Goal: Navigation & Orientation: Find specific page/section

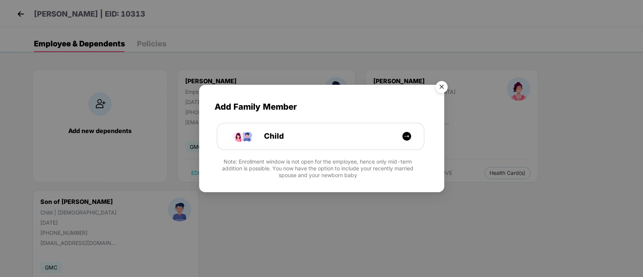
click at [442, 89] on img "Close" at bounding box center [441, 88] width 21 height 21
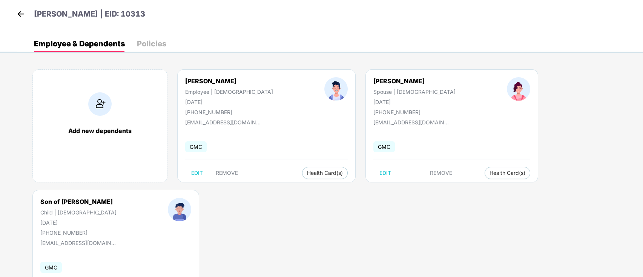
click at [23, 11] on img at bounding box center [20, 13] width 11 height 11
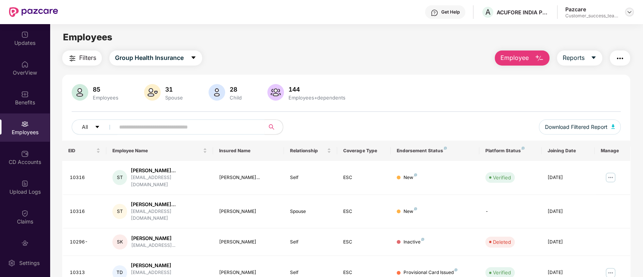
click at [629, 12] on img at bounding box center [630, 12] width 6 height 6
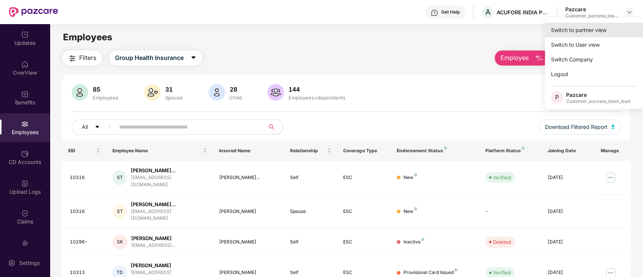
click at [577, 29] on div "Switch to partner view" at bounding box center [594, 30] width 98 height 15
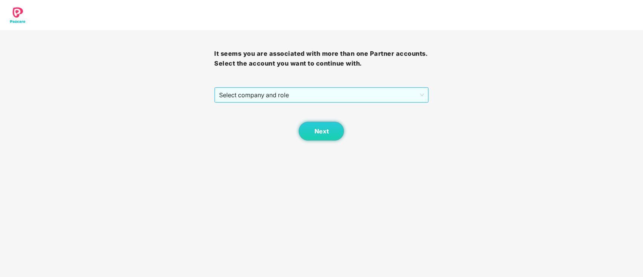
click at [337, 97] on span "Select company and role" at bounding box center [321, 95] width 205 height 14
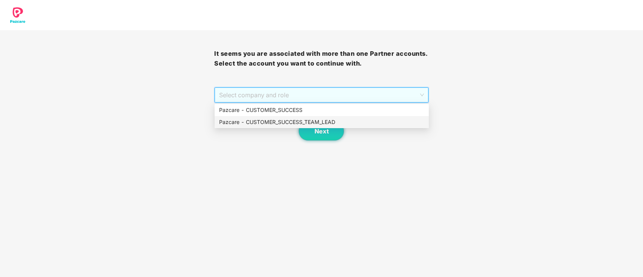
click at [309, 128] on div "Pazcare - CUSTOMER_SUCCESS_TEAM_LEAD" at bounding box center [322, 122] width 214 height 12
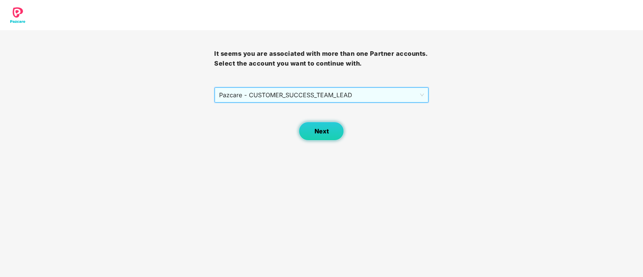
click at [309, 128] on button "Next" at bounding box center [321, 131] width 45 height 19
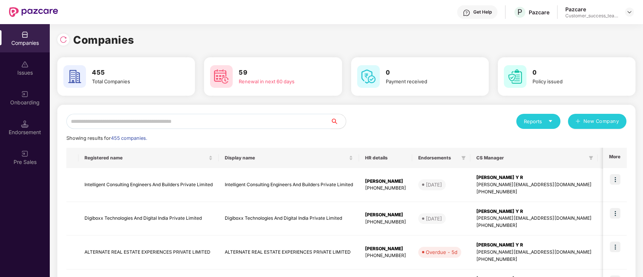
click at [293, 122] on input "text" at bounding box center [198, 121] width 265 height 15
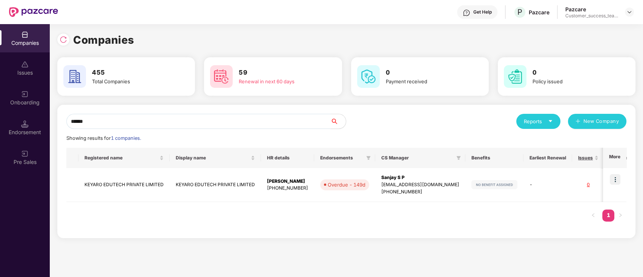
click at [200, 126] on input "******" at bounding box center [198, 121] width 265 height 15
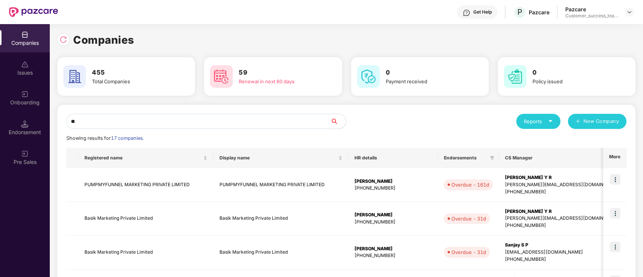
type input "*"
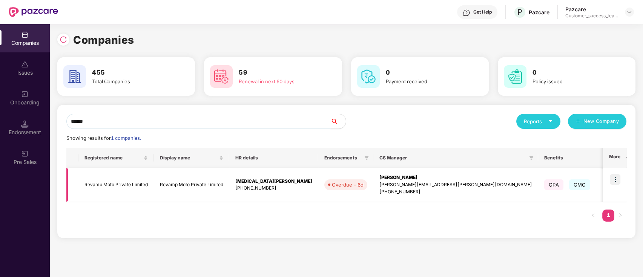
type input "******"
click at [617, 181] on img at bounding box center [615, 179] width 11 height 11
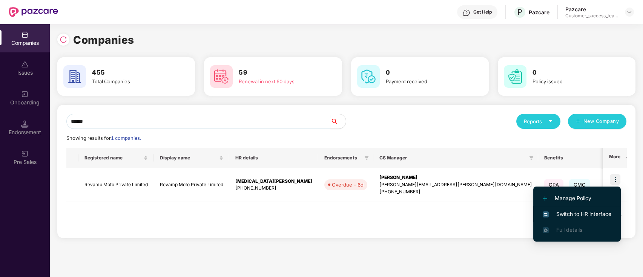
click at [586, 213] on span "Switch to HR interface" at bounding box center [577, 214] width 69 height 8
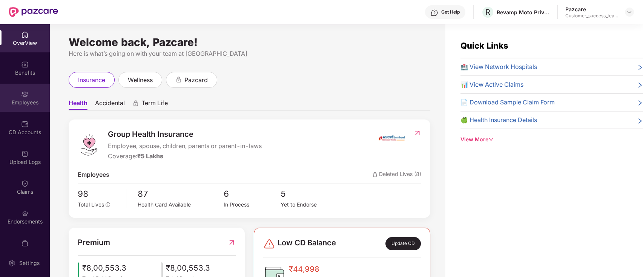
click at [14, 95] on div "Employees" at bounding box center [25, 98] width 50 height 28
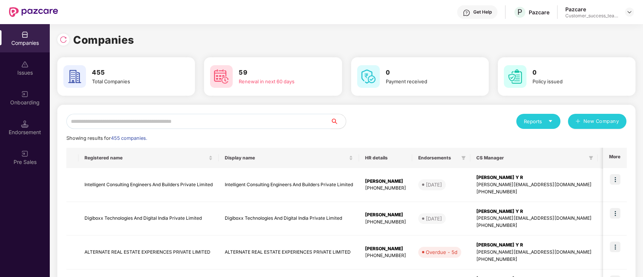
click at [151, 117] on input "text" at bounding box center [198, 121] width 265 height 15
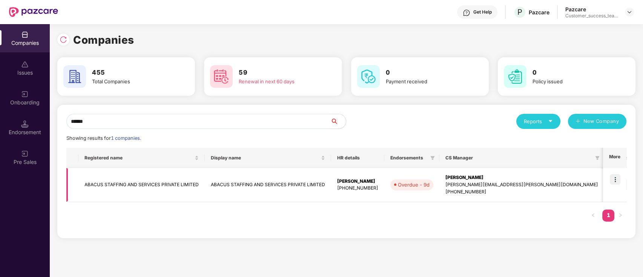
type input "******"
click at [616, 178] on img at bounding box center [615, 179] width 11 height 11
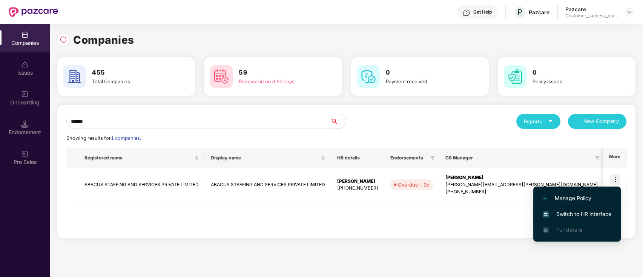
click at [605, 215] on span "Switch to HR interface" at bounding box center [577, 214] width 69 height 8
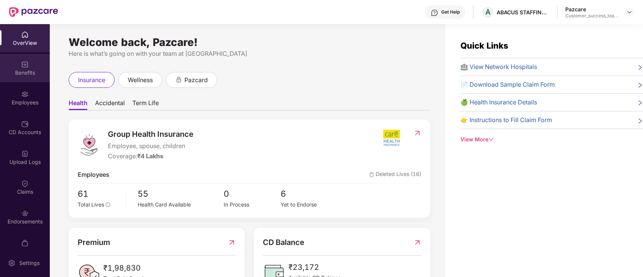
click at [31, 69] on div "Benefits" at bounding box center [25, 73] width 50 height 8
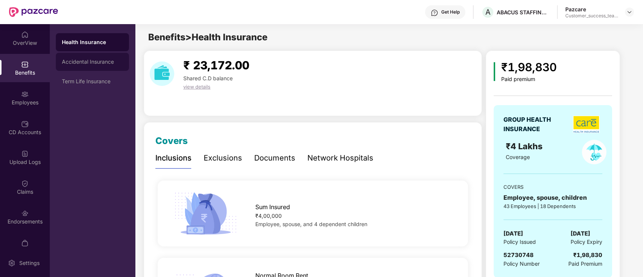
click at [103, 63] on div "Accidental Insurance" at bounding box center [92, 62] width 61 height 6
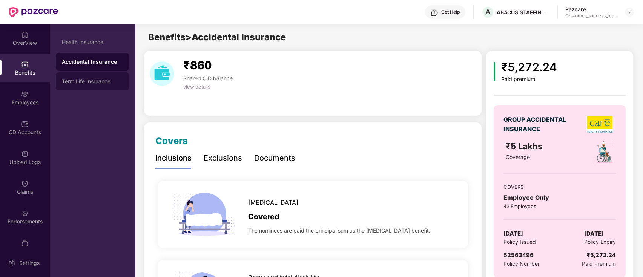
click at [101, 82] on div "Term Life Insurance" at bounding box center [92, 82] width 61 height 6
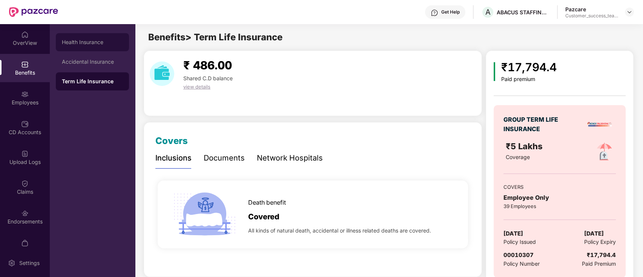
click at [104, 50] on div "Health Insurance" at bounding box center [92, 42] width 73 height 18
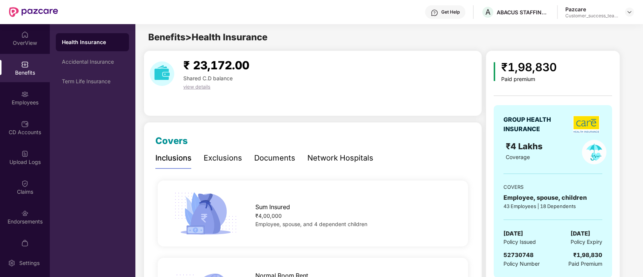
click at [266, 157] on div "Documents" at bounding box center [274, 158] width 41 height 12
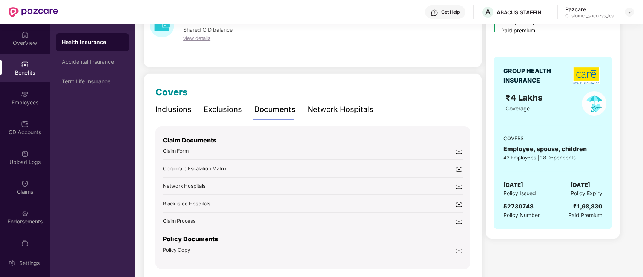
scroll to position [50, 0]
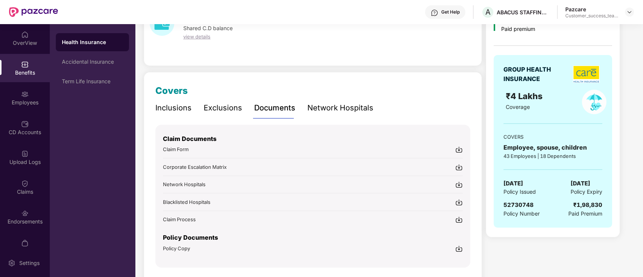
click at [197, 250] on div "Policy Copy" at bounding box center [313, 249] width 300 height 8
